Goal: Information Seeking & Learning: Learn about a topic

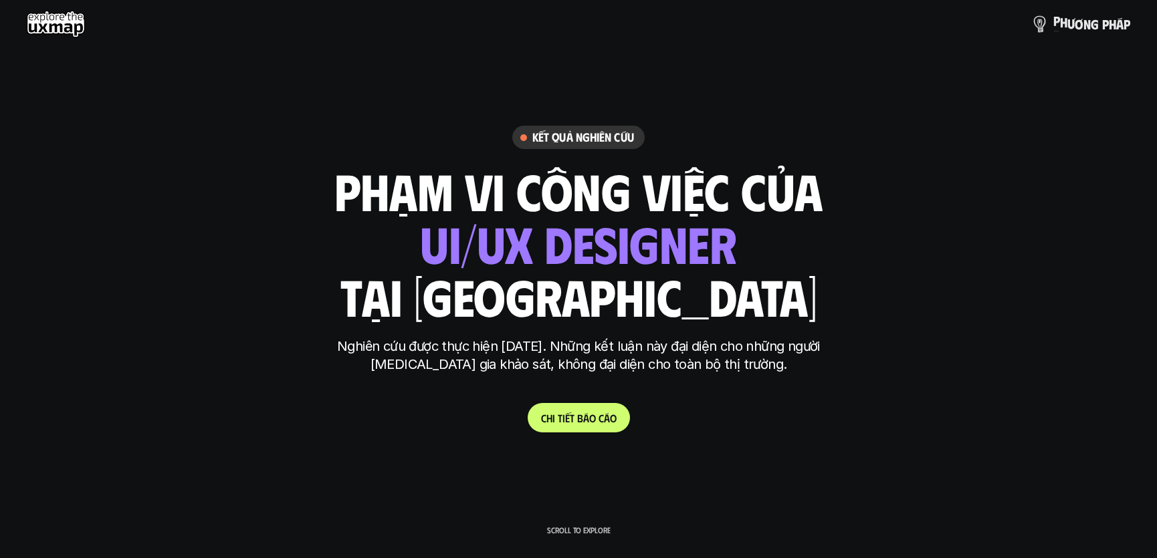
click at [1058, 27] on p "p h ư ơ n g p h á p" at bounding box center [1091, 24] width 77 height 15
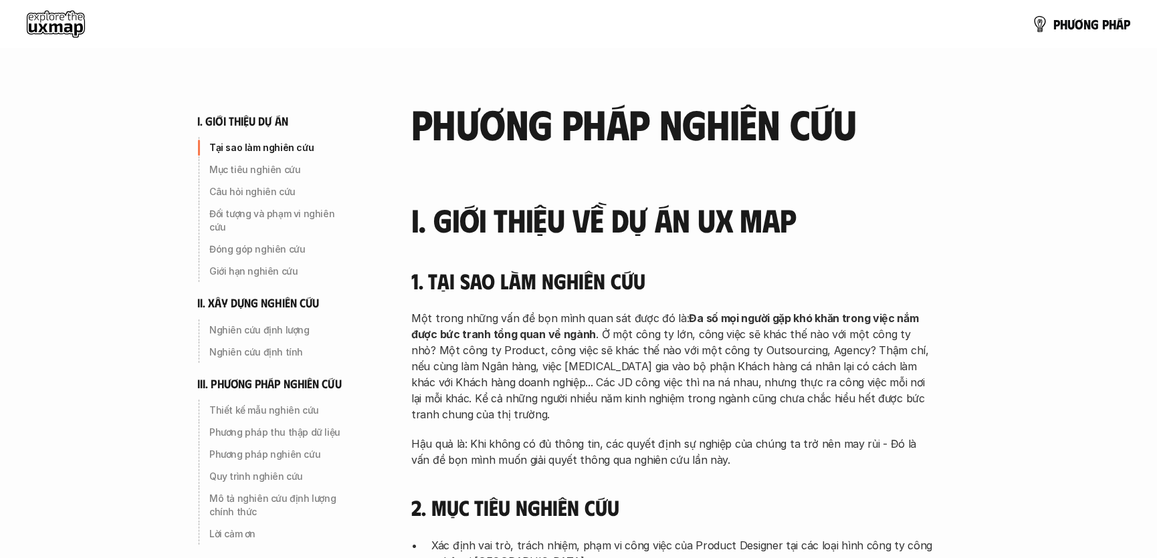
click at [760, 358] on p "Một trong những vấn đề bọn mình quan sát được đó là: Đa số mọi người gặp khó kh…" at bounding box center [672, 366] width 522 height 112
drag, startPoint x: 742, startPoint y: 330, endPoint x: 729, endPoint y: 391, distance: 62.8
click at [729, 391] on p "Một trong những vấn đề bọn mình quan sát được đó là: Đa số mọi người gặp khó kh…" at bounding box center [672, 366] width 522 height 112
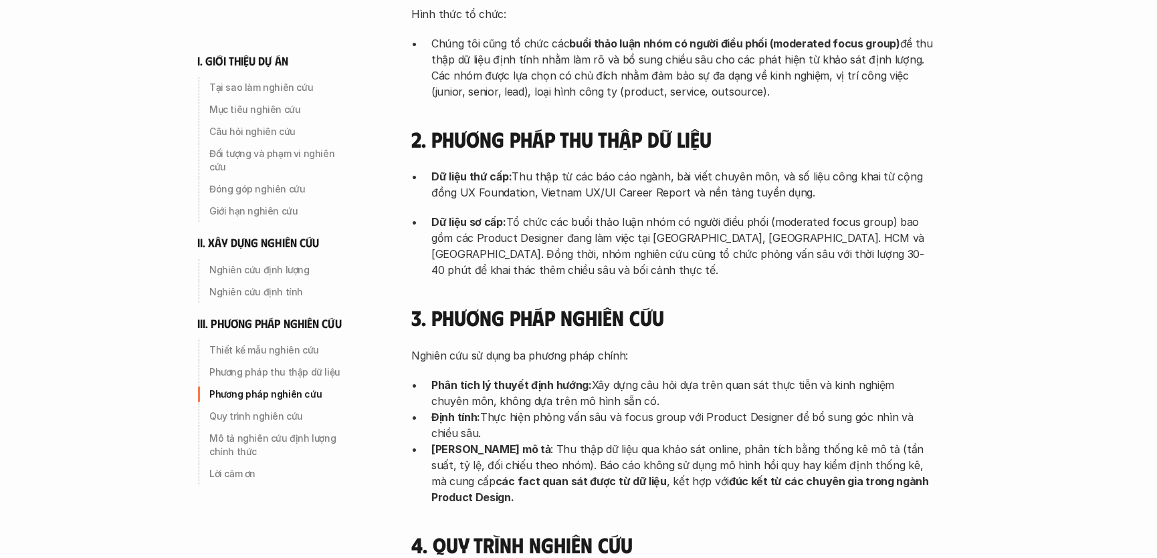
scroll to position [3586, 0]
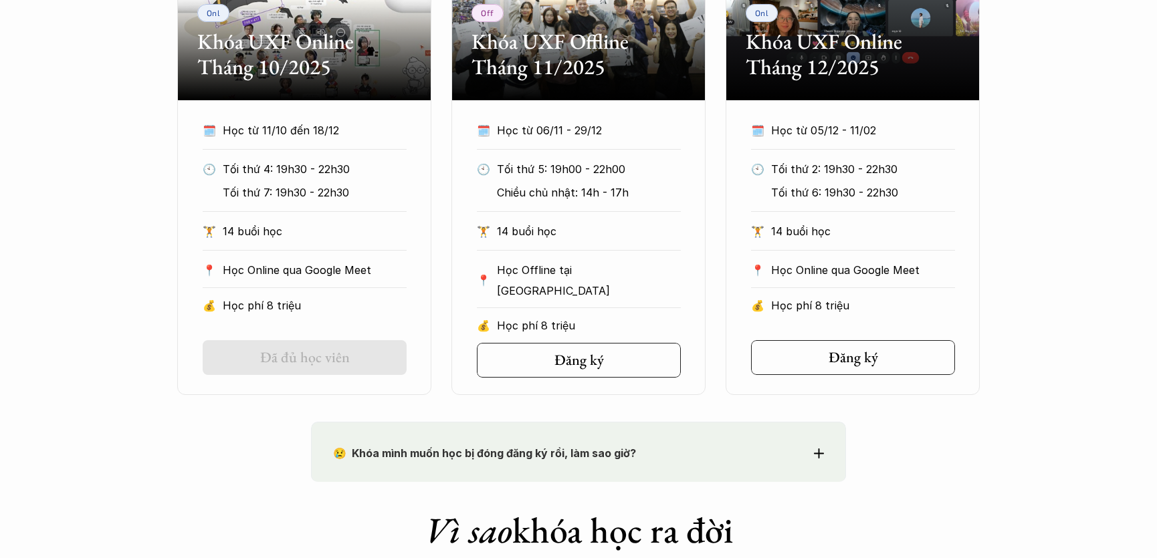
scroll to position [790, 0]
